Goal: Use online tool/utility: Use online tool/utility

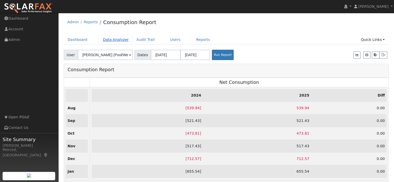
click at [111, 38] on link "Data Analyzer" at bounding box center [116, 40] width 34 height 10
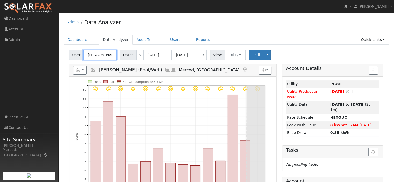
click at [107, 53] on input "[PERSON_NAME] (Pool/Well)" at bounding box center [100, 55] width 34 height 10
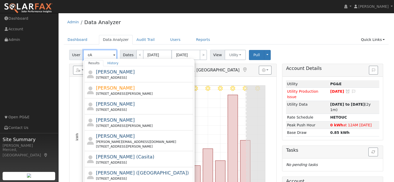
type input "c"
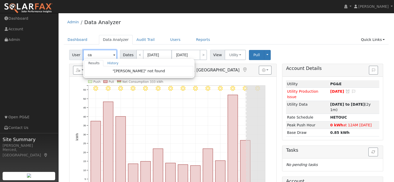
type input "c"
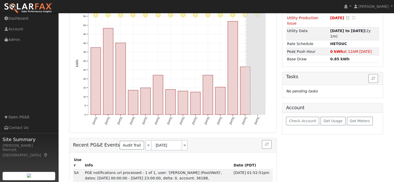
scroll to position [78, 0]
